Goal: Task Accomplishment & Management: Use online tool/utility

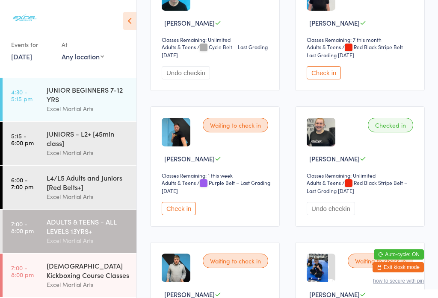
scroll to position [1269, 0]
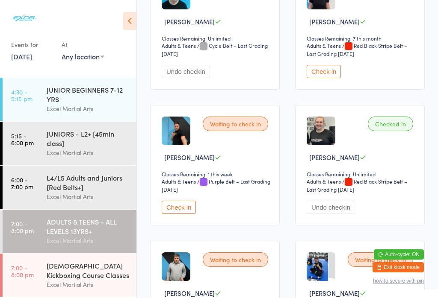
click at [175, 214] on button "Check in" at bounding box center [179, 207] width 34 height 13
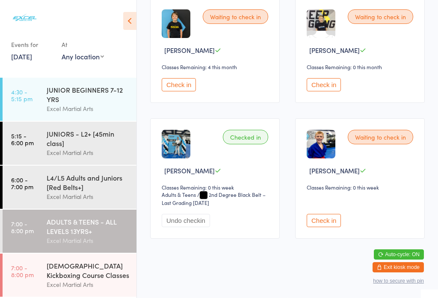
scroll to position [1679, 0]
click at [88, 230] on div "ADULTS & TEENS - ALL LEVELS 13YRS+" at bounding box center [88, 226] width 83 height 19
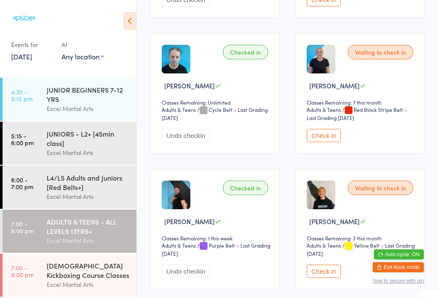
scroll to position [1207, 0]
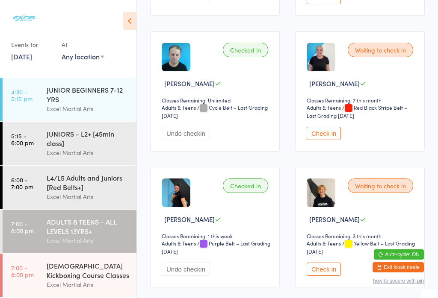
click at [329, 140] on button "Check in" at bounding box center [324, 133] width 34 height 13
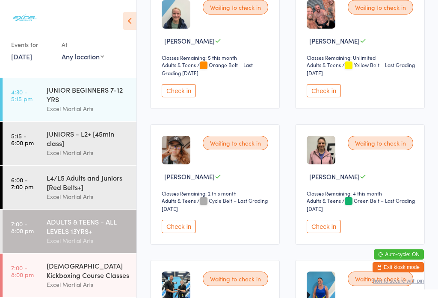
scroll to position [163, 0]
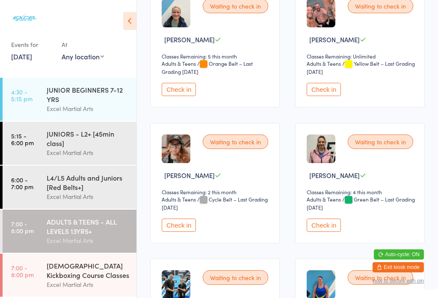
click at [188, 232] on button "Check in" at bounding box center [179, 225] width 34 height 13
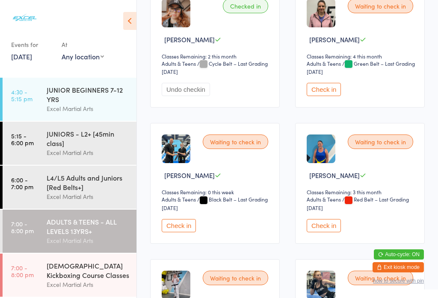
scroll to position [300, 0]
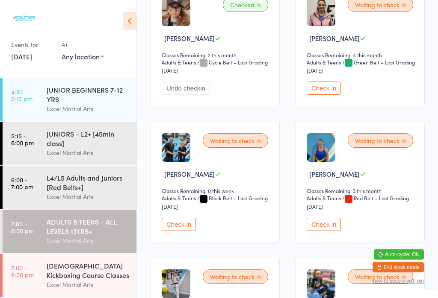
click at [328, 231] on button "Check in" at bounding box center [324, 224] width 34 height 13
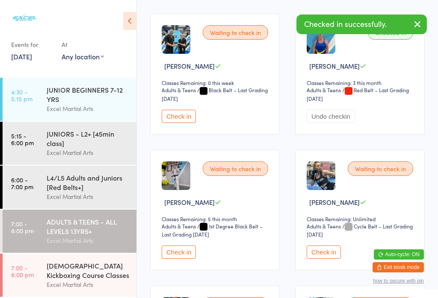
scroll to position [433, 0]
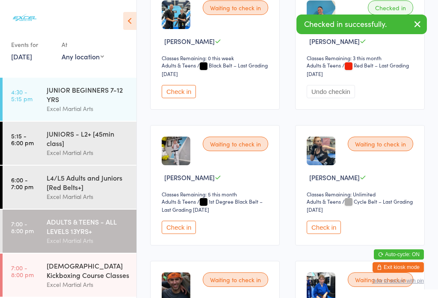
click at [189, 234] on button "Check in" at bounding box center [179, 227] width 34 height 13
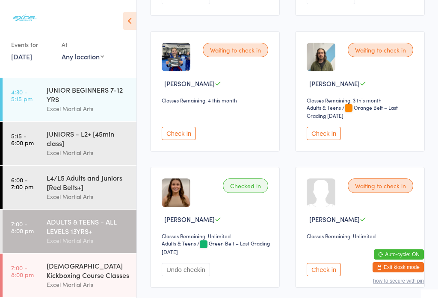
scroll to position [938, 0]
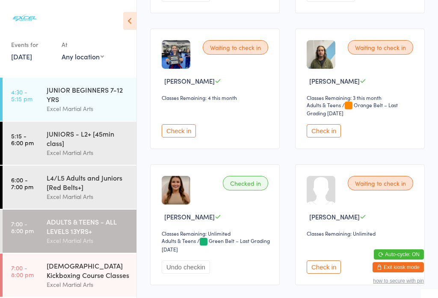
click at [93, 131] on div "JUNIORS - L2+ [45min class]" at bounding box center [88, 138] width 83 height 19
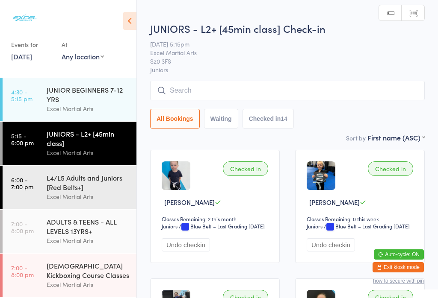
click at [74, 236] on div "ADULTS & TEENS - ALL LEVELS 13YRS+" at bounding box center [88, 226] width 83 height 19
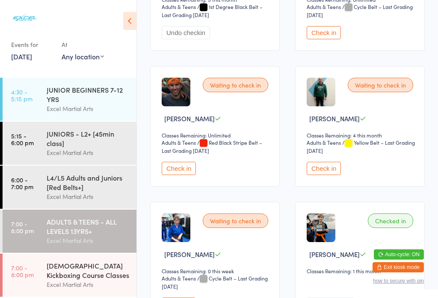
scroll to position [629, 0]
click at [321, 175] on button "Check in" at bounding box center [324, 168] width 34 height 13
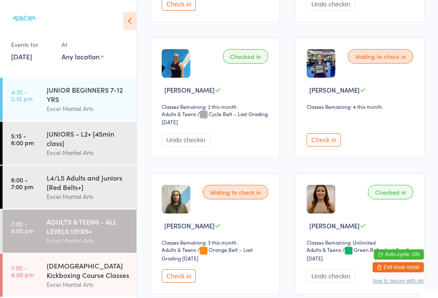
scroll to position [1030, 0]
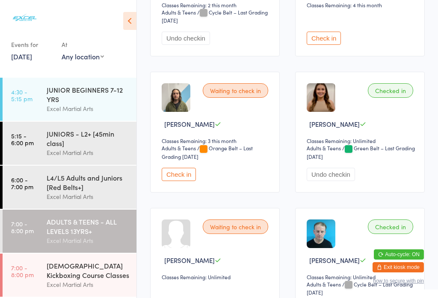
click at [177, 181] on button "Check in" at bounding box center [179, 174] width 34 height 13
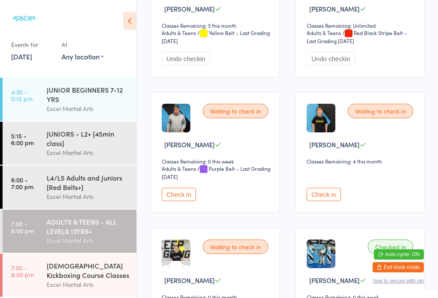
scroll to position [1555, 0]
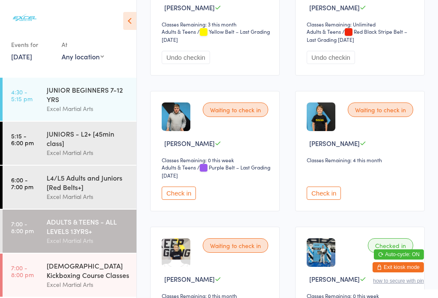
click at [186, 200] on button "Check in" at bounding box center [179, 193] width 34 height 13
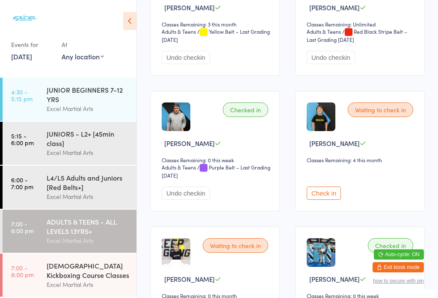
click at [324, 200] on button "Check in" at bounding box center [324, 193] width 34 height 13
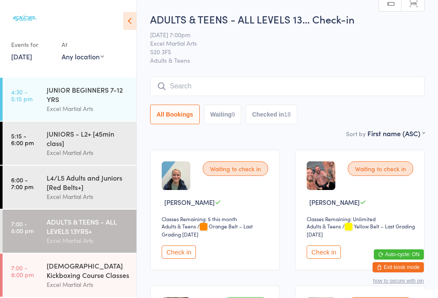
scroll to position [0, 0]
click at [223, 117] on button "Waiting 9" at bounding box center [223, 115] width 38 height 20
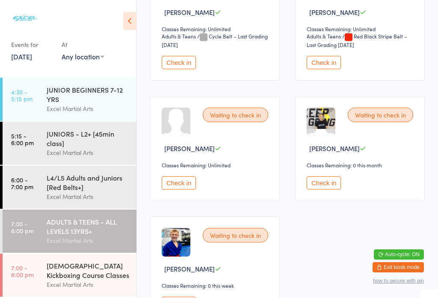
scroll to position [464, 0]
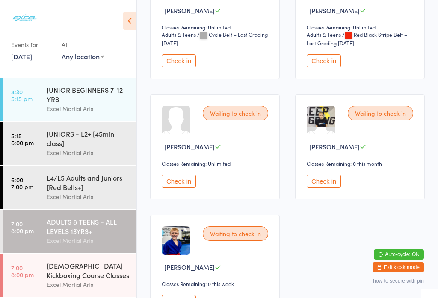
click at [186, 188] on button "Check in" at bounding box center [179, 181] width 34 height 13
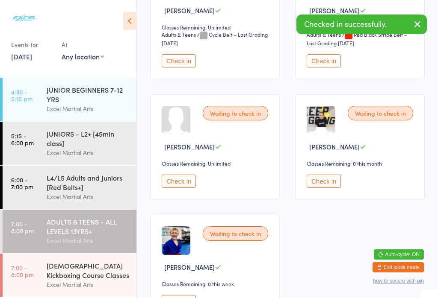
scroll to position [428, 0]
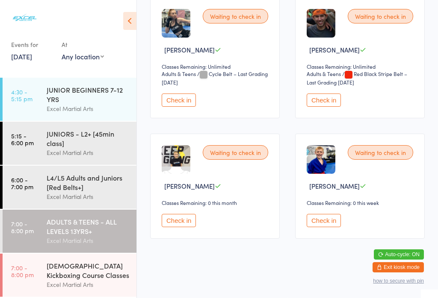
click at [60, 280] on div "[DEMOGRAPHIC_DATA] Kickboxing Course Classes" at bounding box center [88, 270] width 83 height 19
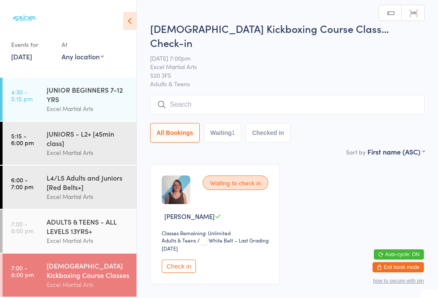
click at [176, 260] on button "Check in" at bounding box center [179, 266] width 34 height 13
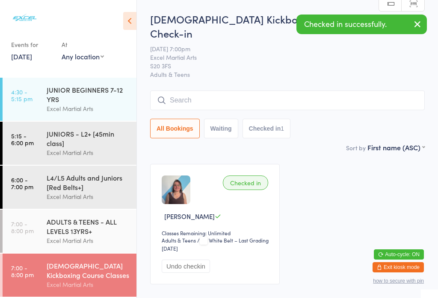
click at [70, 236] on div "ADULTS & TEENS - ALL LEVELS 13YRS+" at bounding box center [88, 226] width 83 height 19
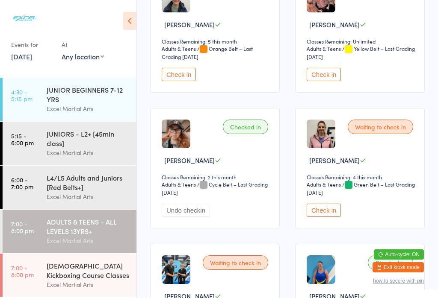
scroll to position [178, 0]
click at [331, 216] on button "Check in" at bounding box center [324, 210] width 34 height 13
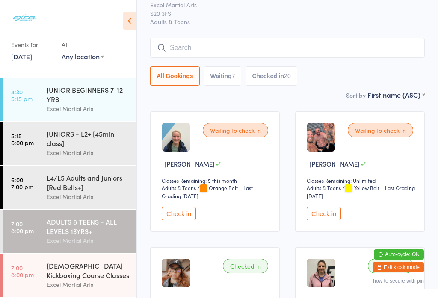
scroll to position [30, 0]
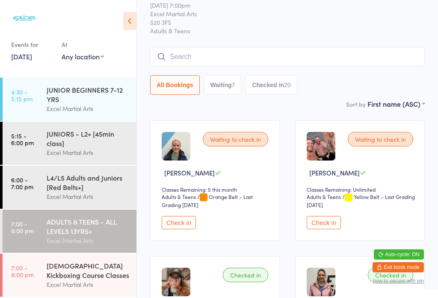
click at [198, 56] on input "search" at bounding box center [287, 57] width 274 height 20
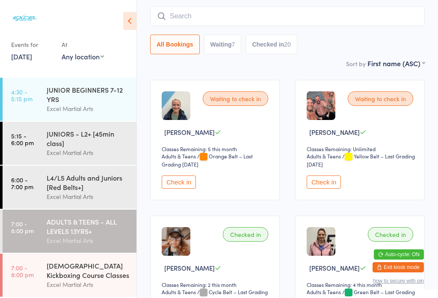
scroll to position [77, 0]
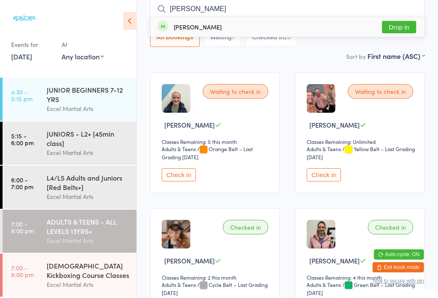
type input "[PERSON_NAME]"
click at [382, 26] on button "Drop in" at bounding box center [399, 27] width 34 height 12
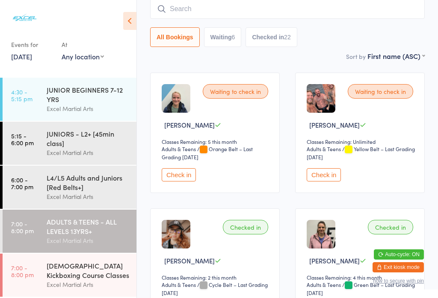
click at [167, 182] on button "Check in" at bounding box center [179, 174] width 34 height 13
click at [68, 192] on div "L4/L5 Adults and Juniors [Red Belts+]" at bounding box center [88, 182] width 83 height 19
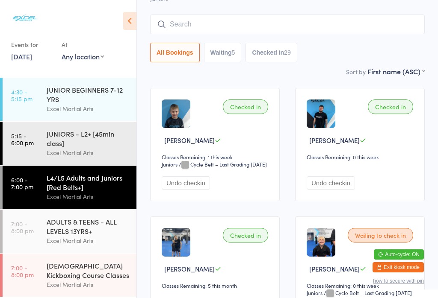
scroll to position [106, 0]
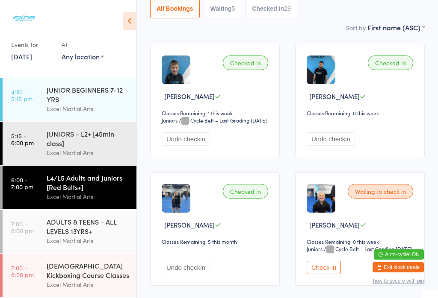
click at [105, 145] on div "JUNIORS - L2+ [45min class]" at bounding box center [88, 138] width 83 height 19
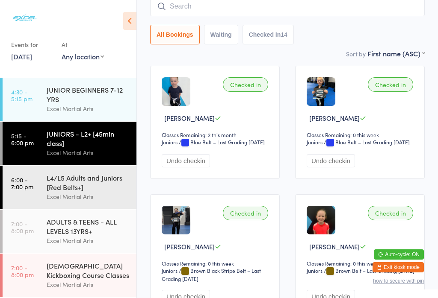
scroll to position [160, 0]
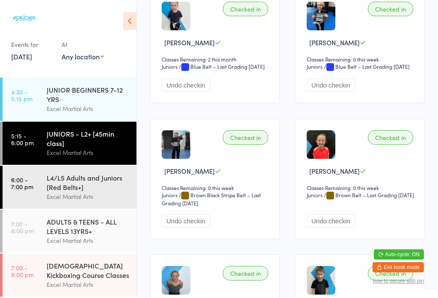
click at [92, 236] on div "ADULTS & TEENS - ALL LEVELS 13YRS+" at bounding box center [88, 226] width 83 height 19
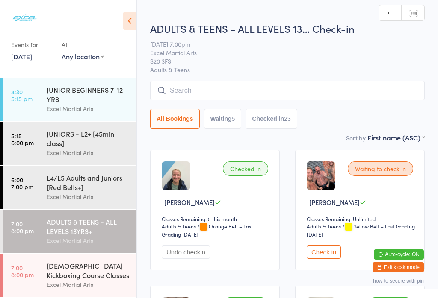
click at [332, 259] on button "Check in" at bounding box center [324, 252] width 34 height 13
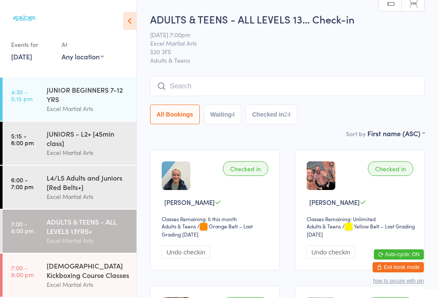
click at [228, 112] on button "Waiting 4" at bounding box center [223, 115] width 38 height 20
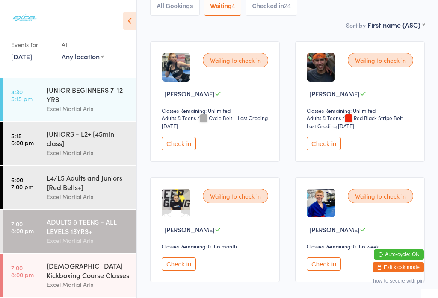
scroll to position [111, 0]
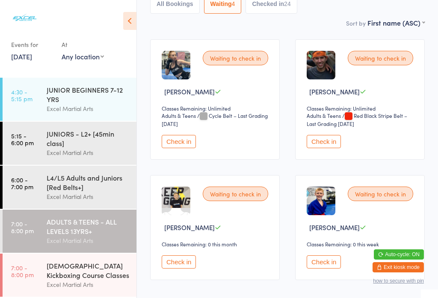
click at [322, 269] on button "Check in" at bounding box center [324, 262] width 34 height 13
